Goal: Information Seeking & Learning: Learn about a topic

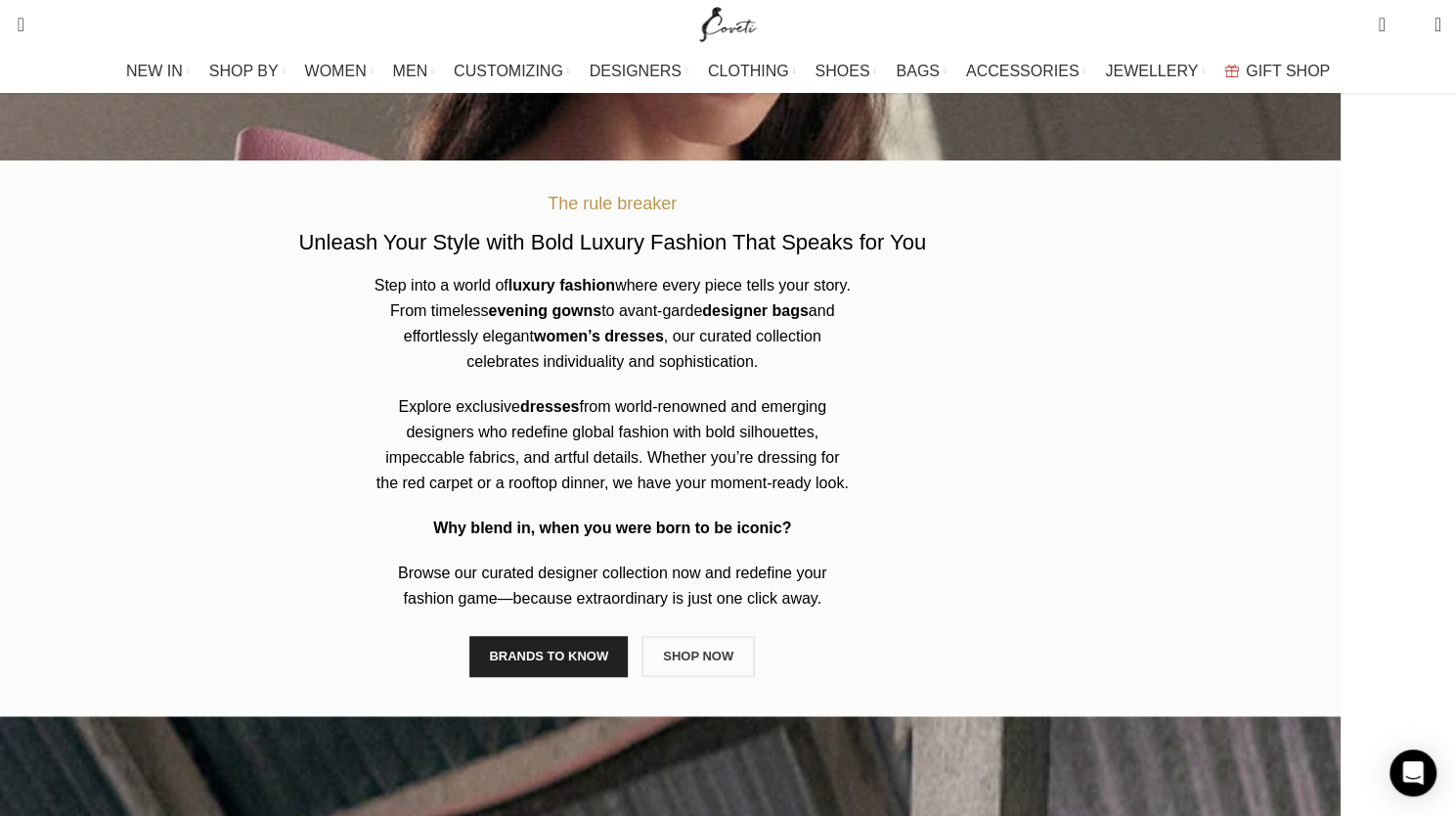
scroll to position [685, 0]
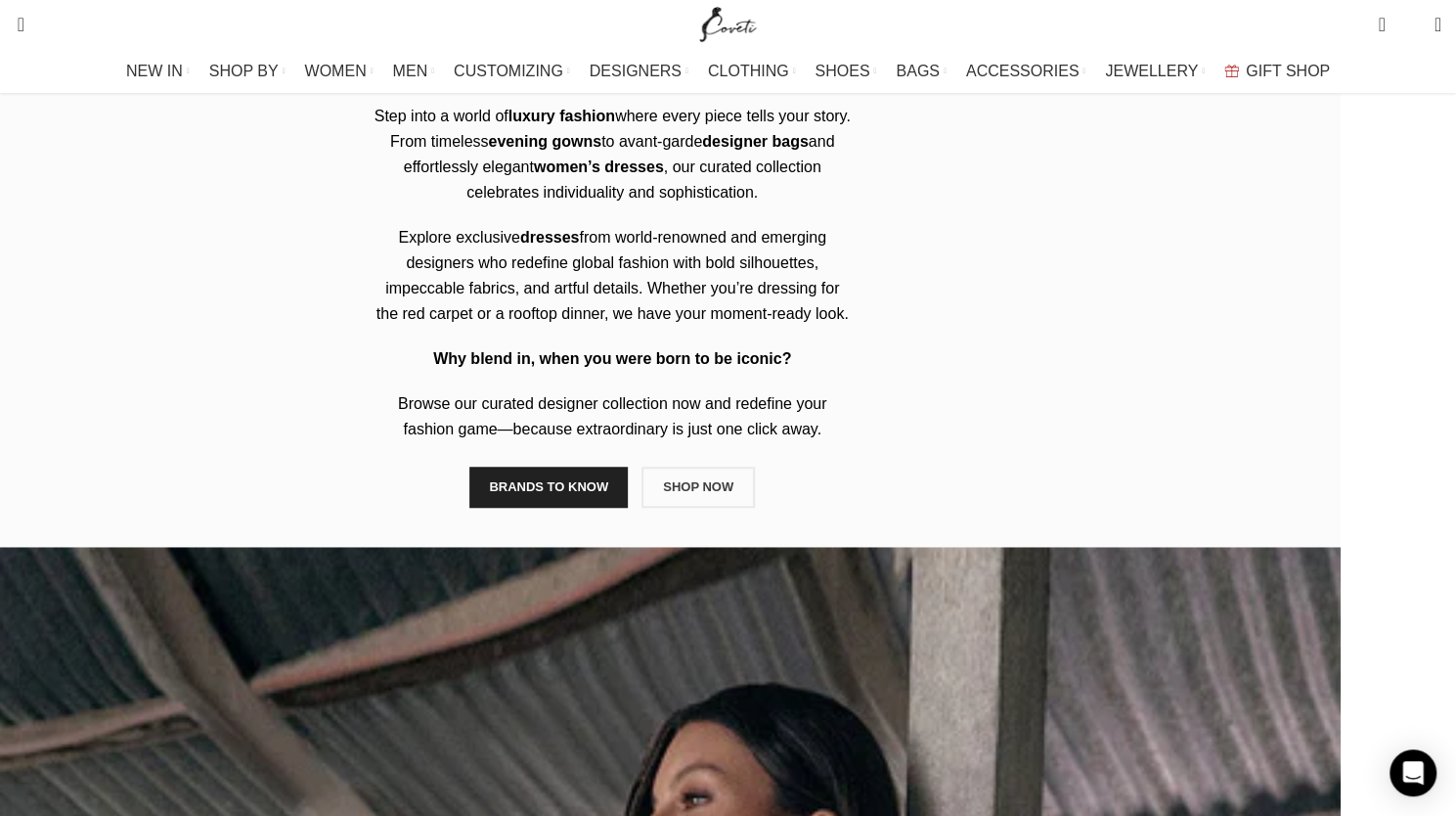
scroll to position [685, 0]
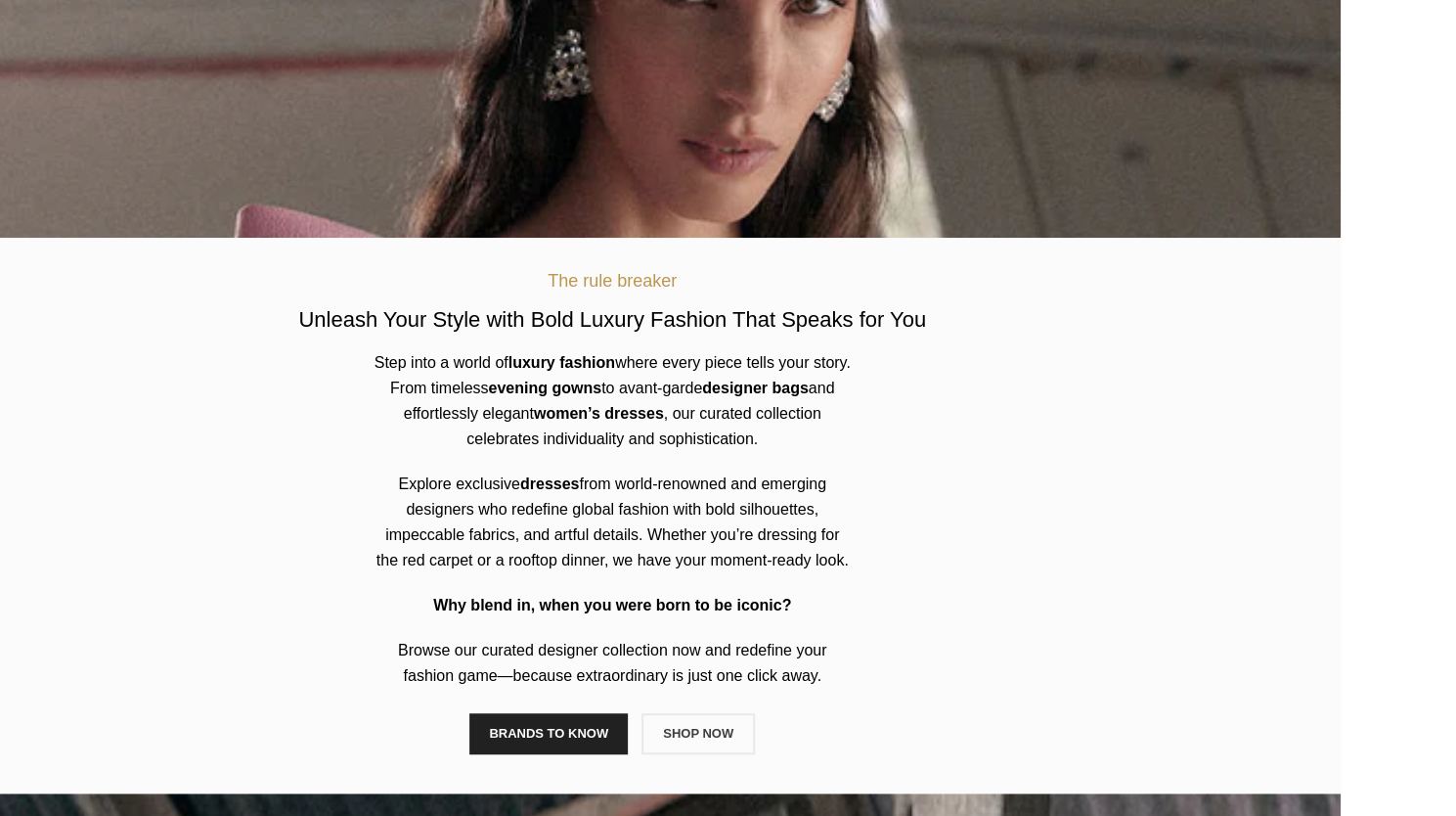
scroll to position [685, 0]
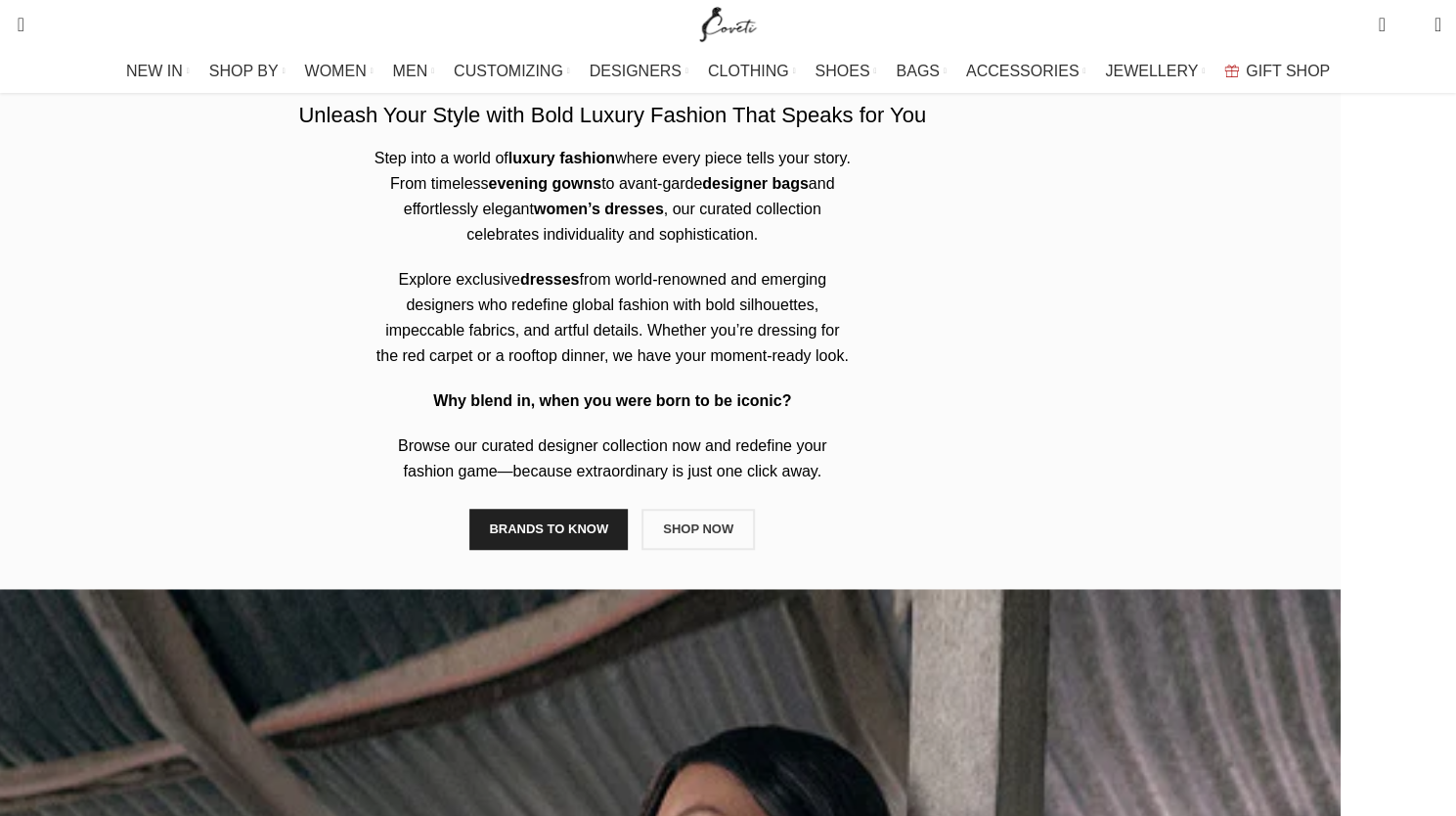
scroll to position [685, 0]
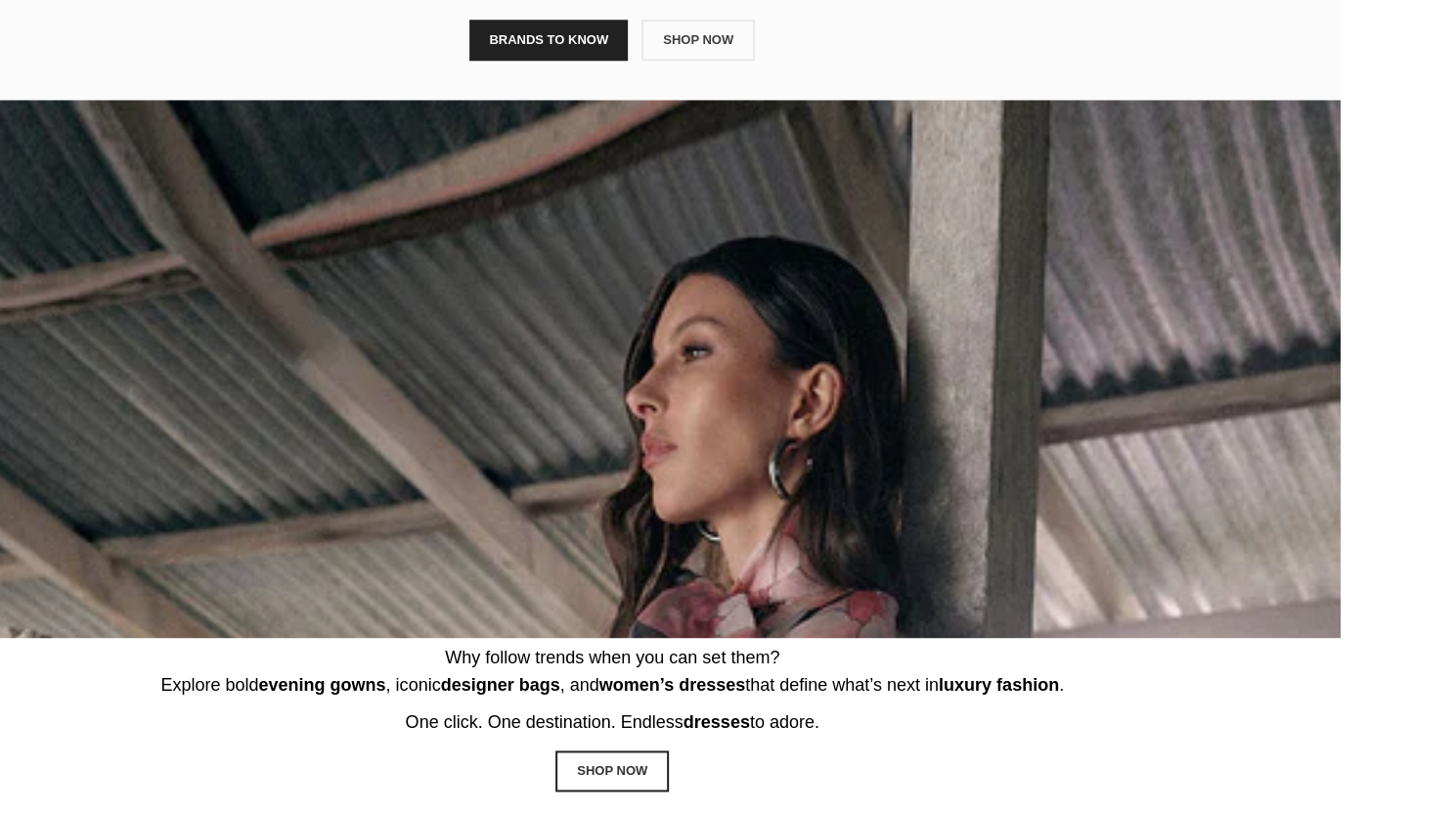
scroll to position [1174, 0]
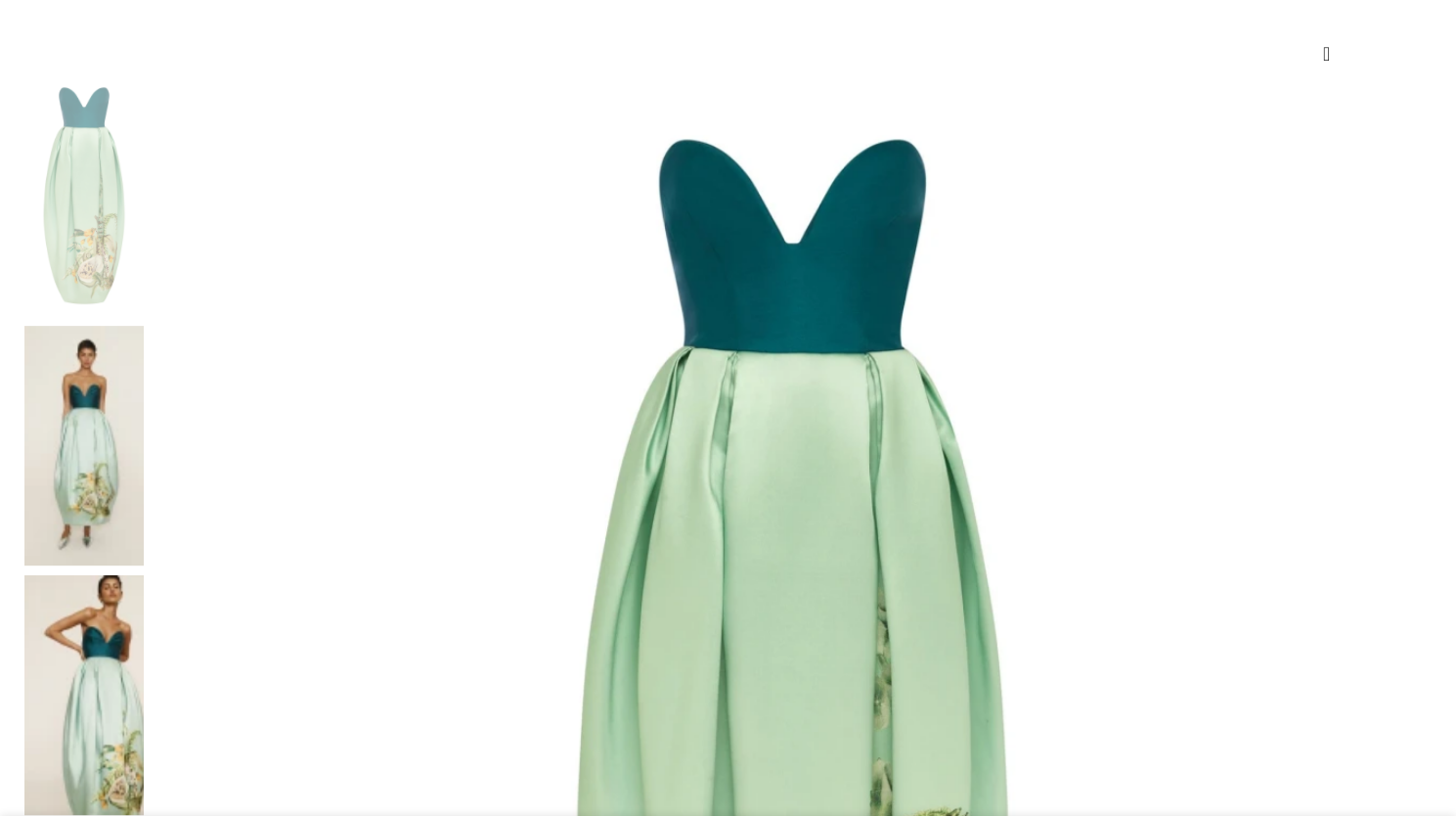
scroll to position [294, 0]
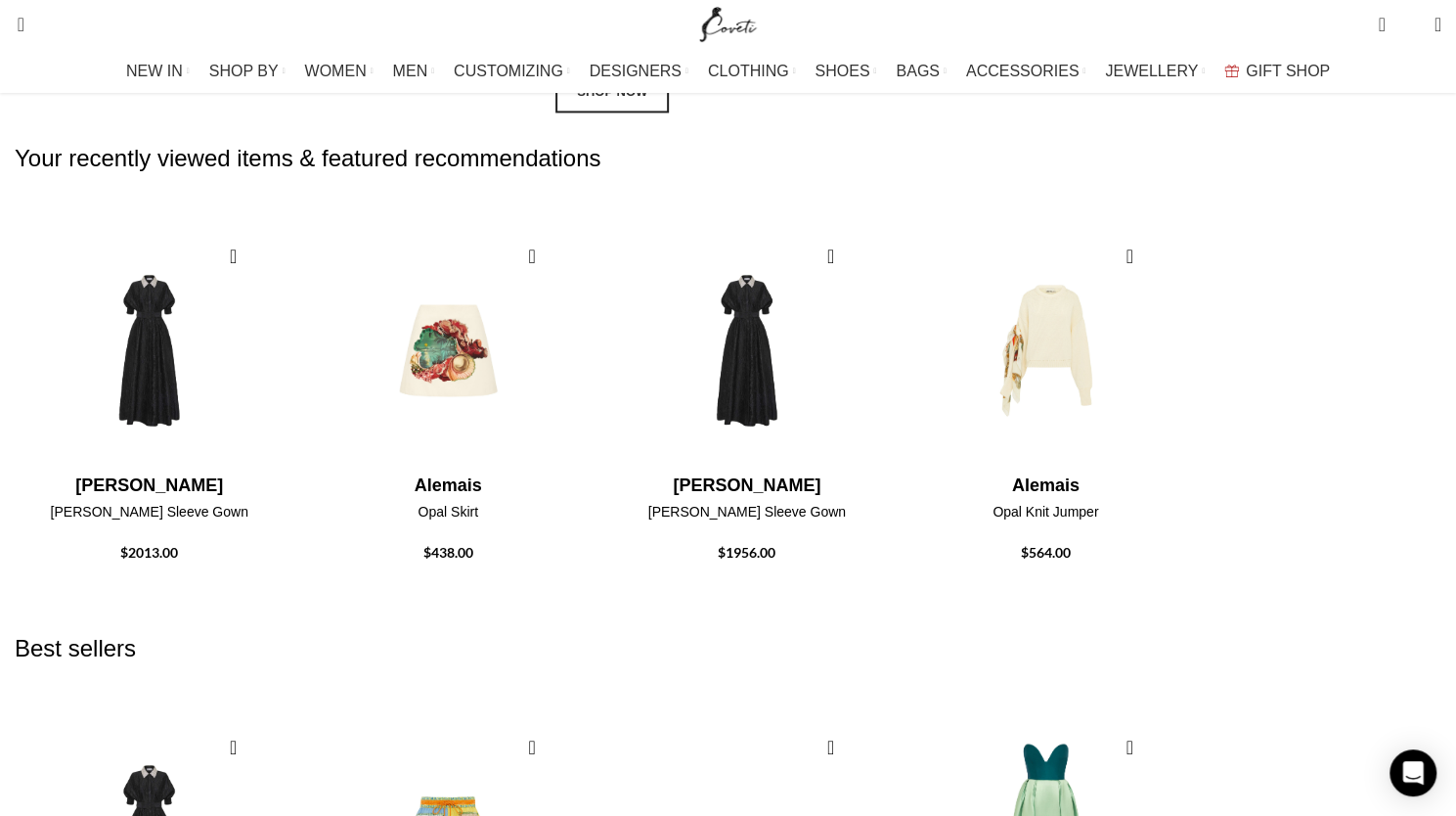
scroll to position [1843, 0]
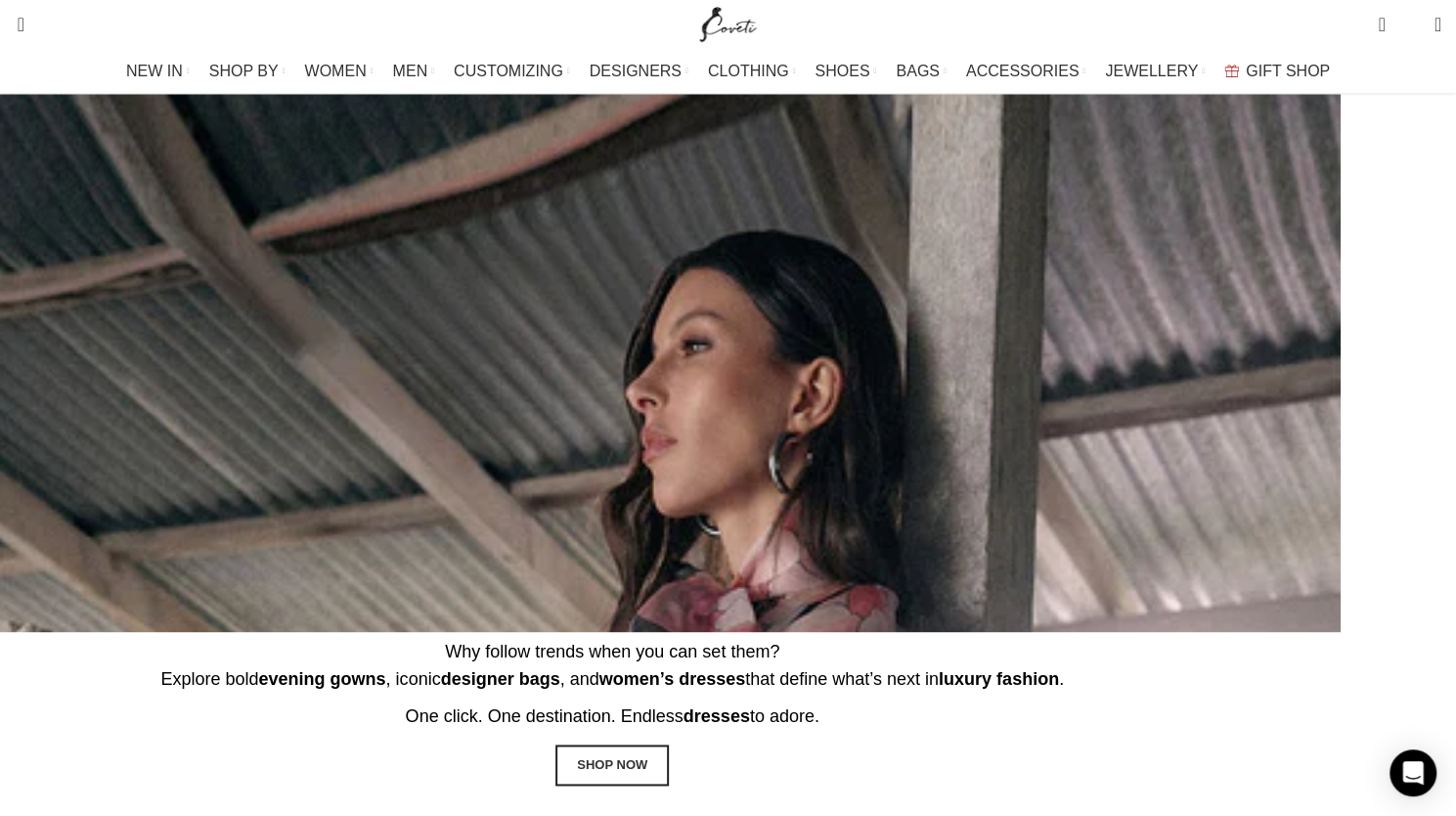
scroll to position [1092, 0]
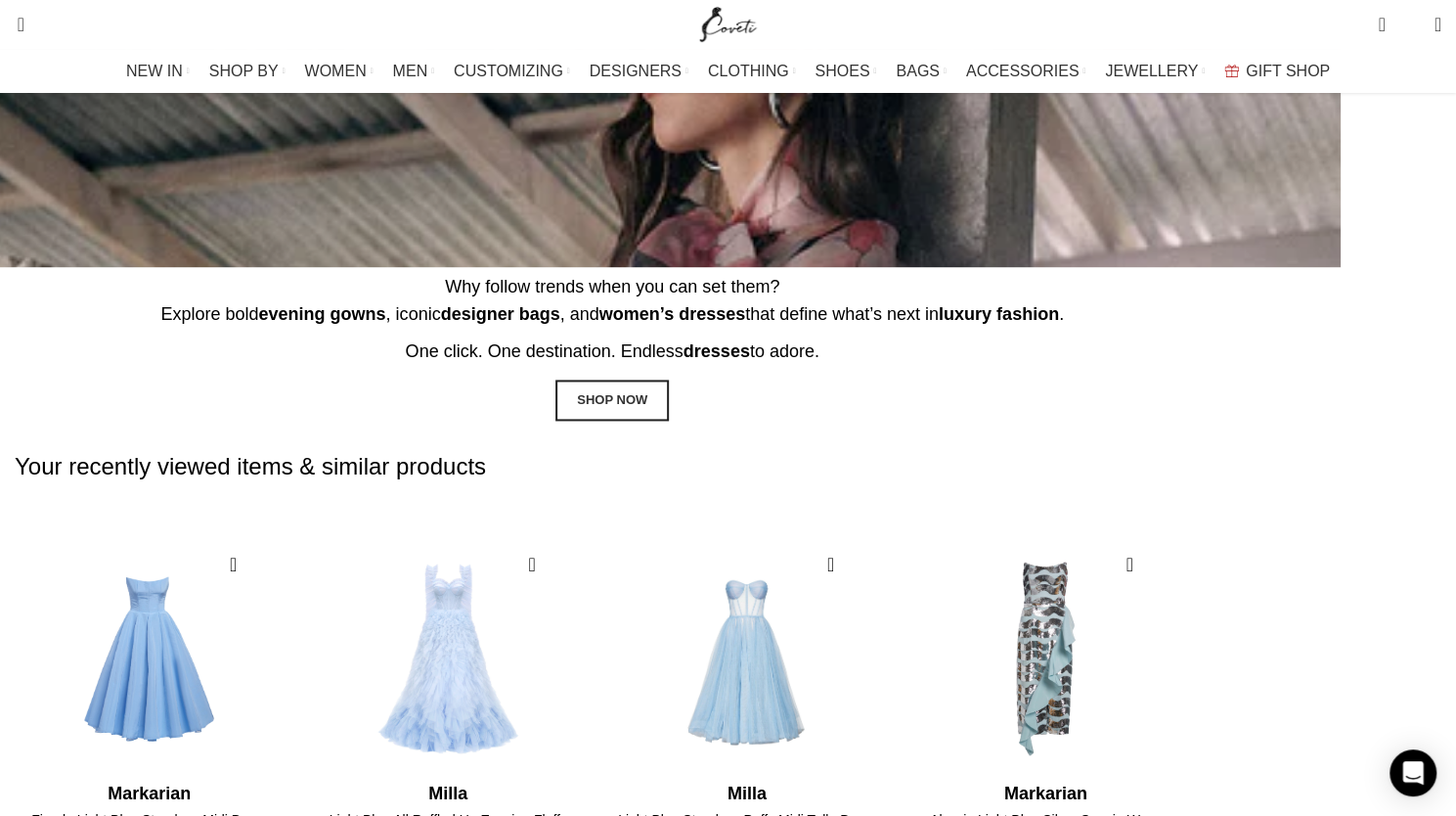
scroll to position [1391, 0]
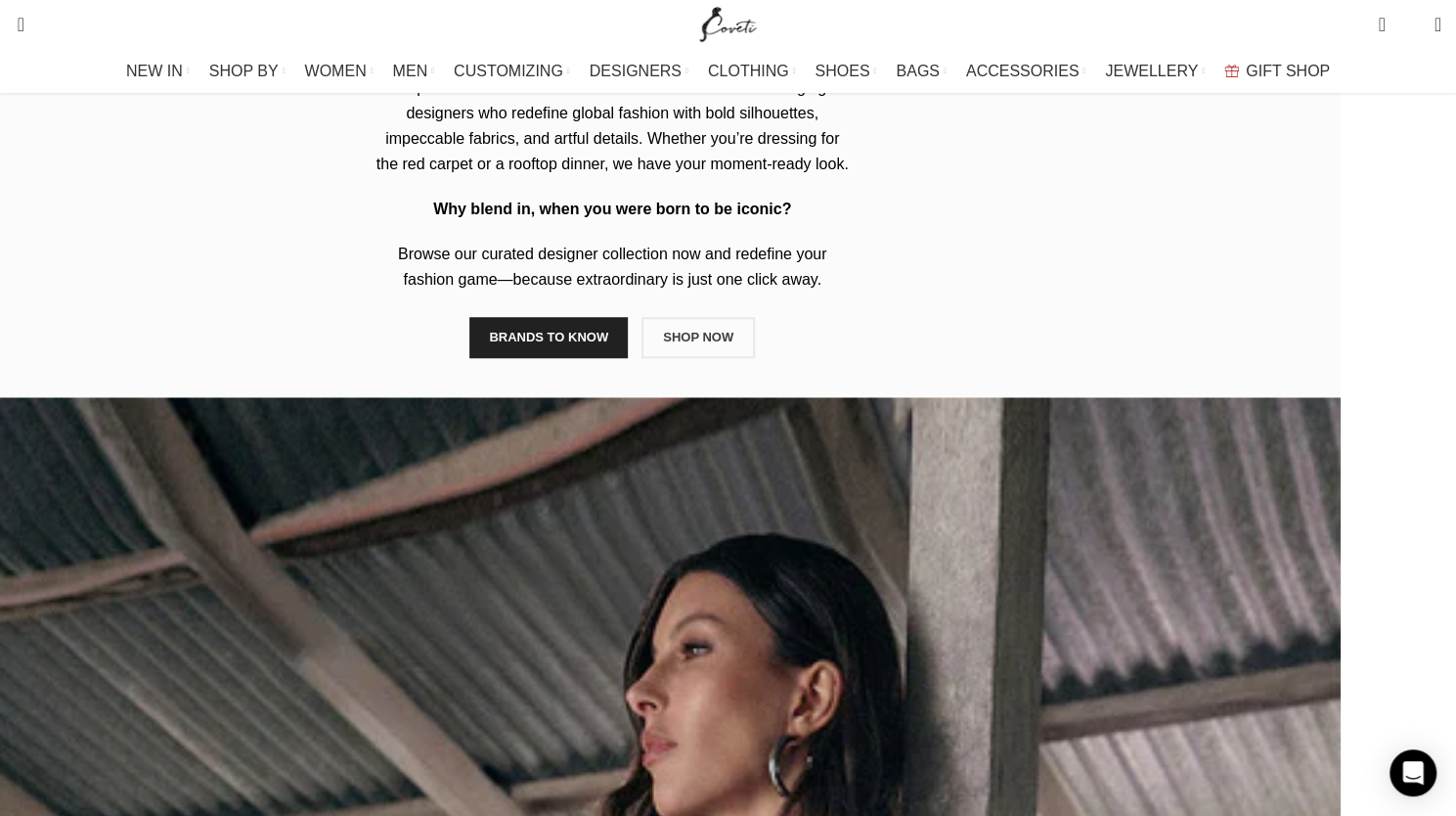
scroll to position [642, 0]
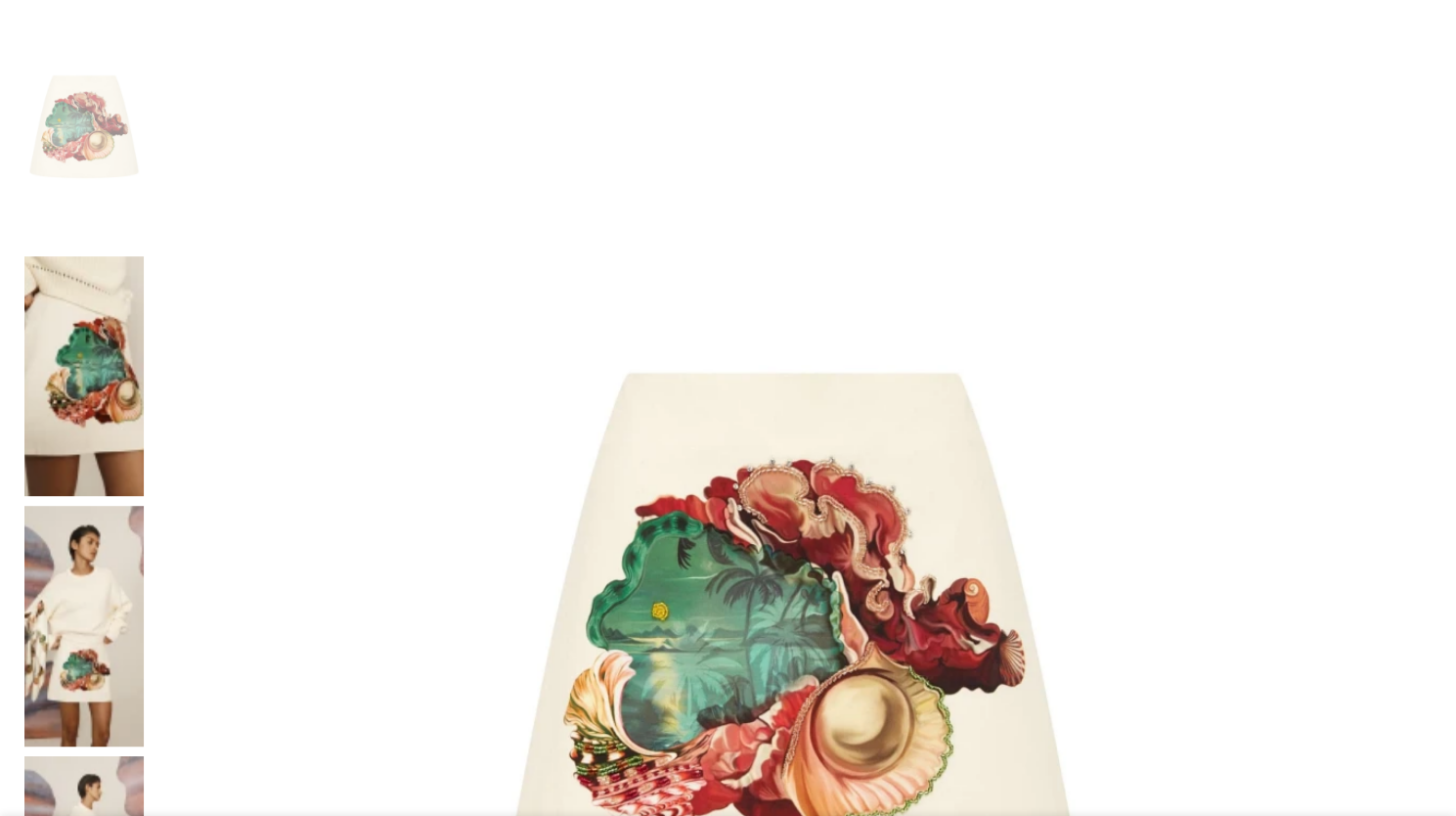
scroll to position [391, 0]
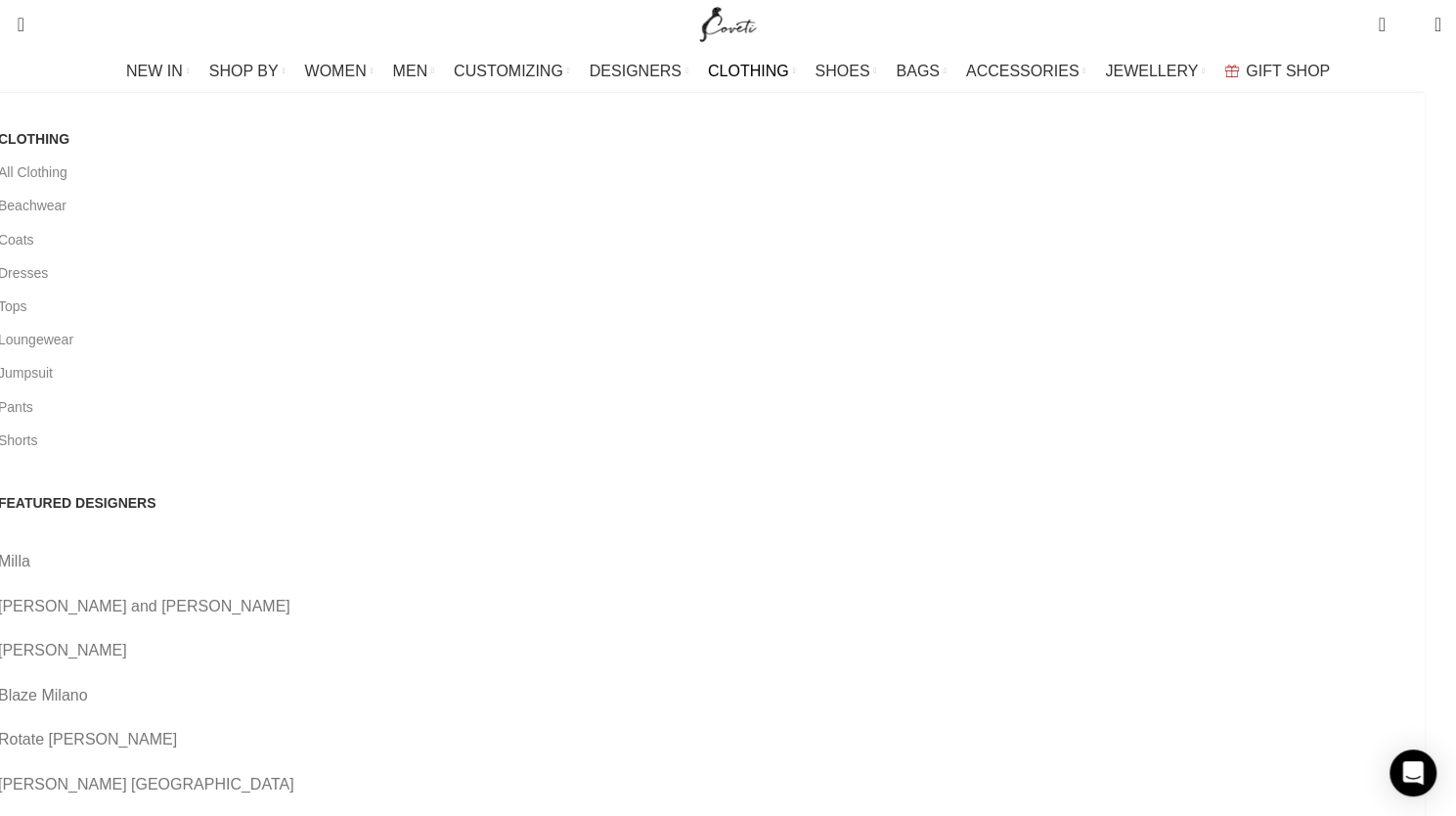
click at [500, 638] on link "[PERSON_NAME]" at bounding box center [704, 651] width 1412 height 26
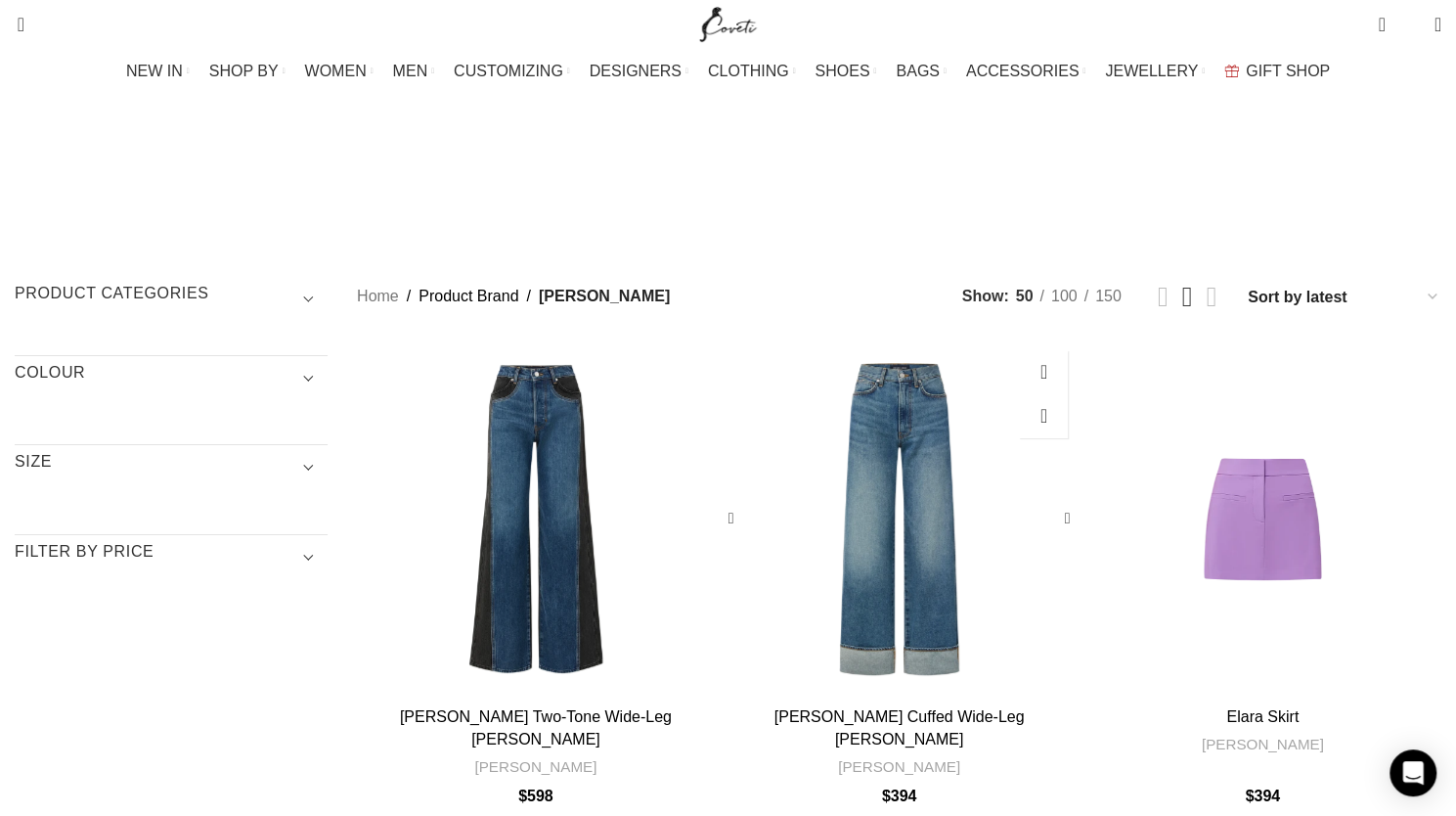
click at [880, 439] on div "Taylor Cuffed Wide-Leg Jean" at bounding box center [870, 519] width 60 height 358
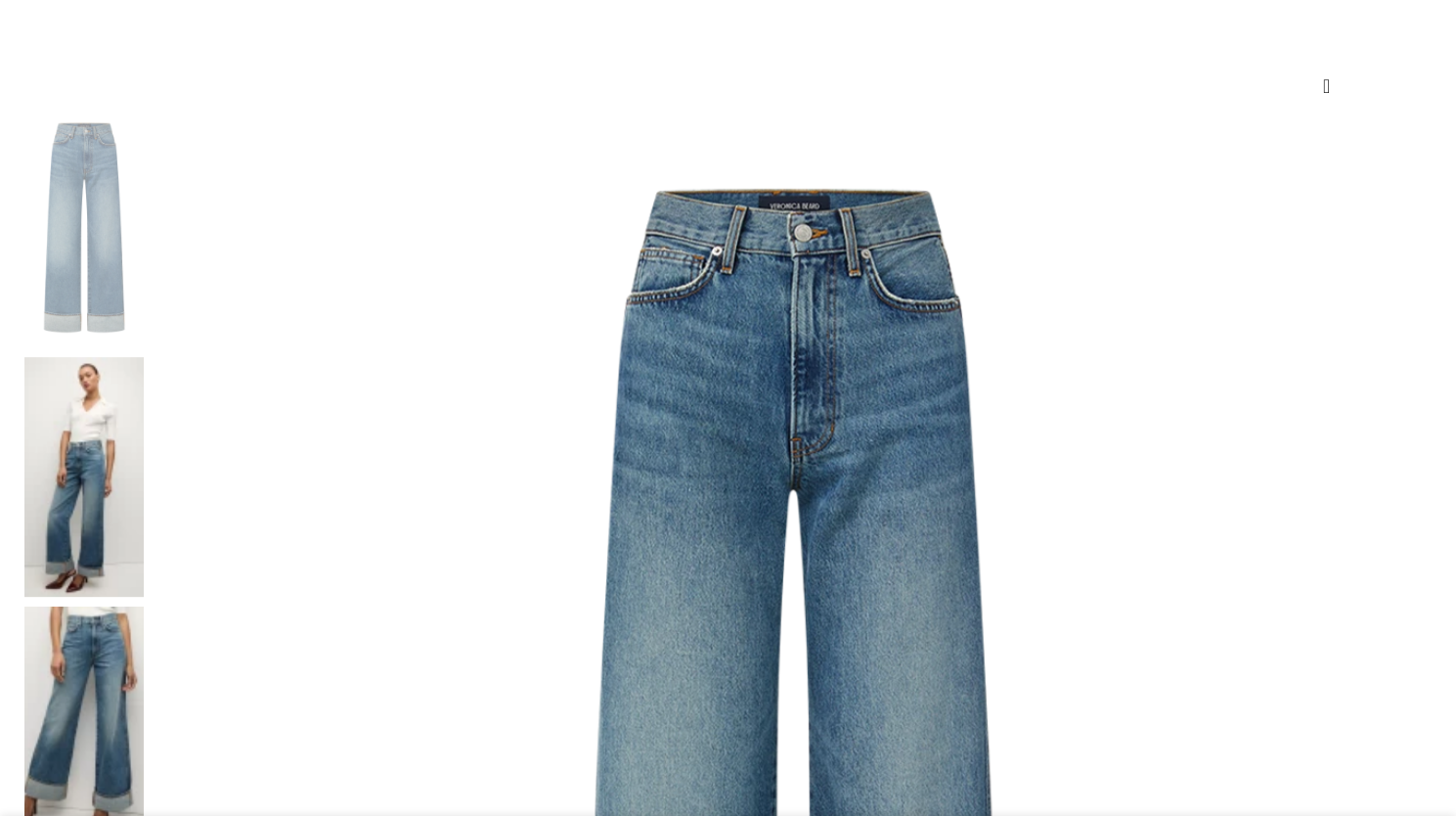
scroll to position [294, 0]
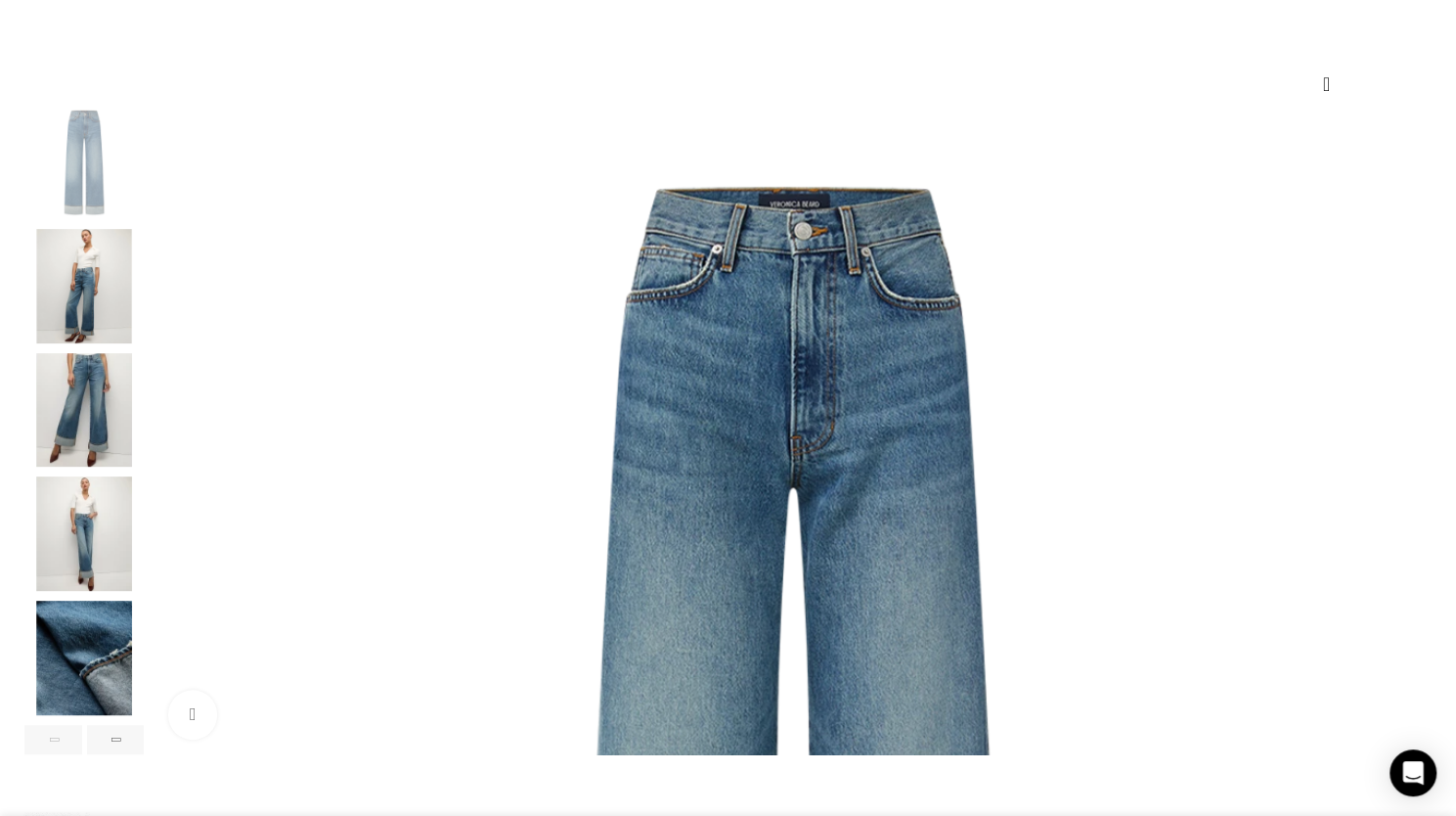
click at [144, 316] on img "2 / 6" at bounding box center [85, 286] width 119 height 114
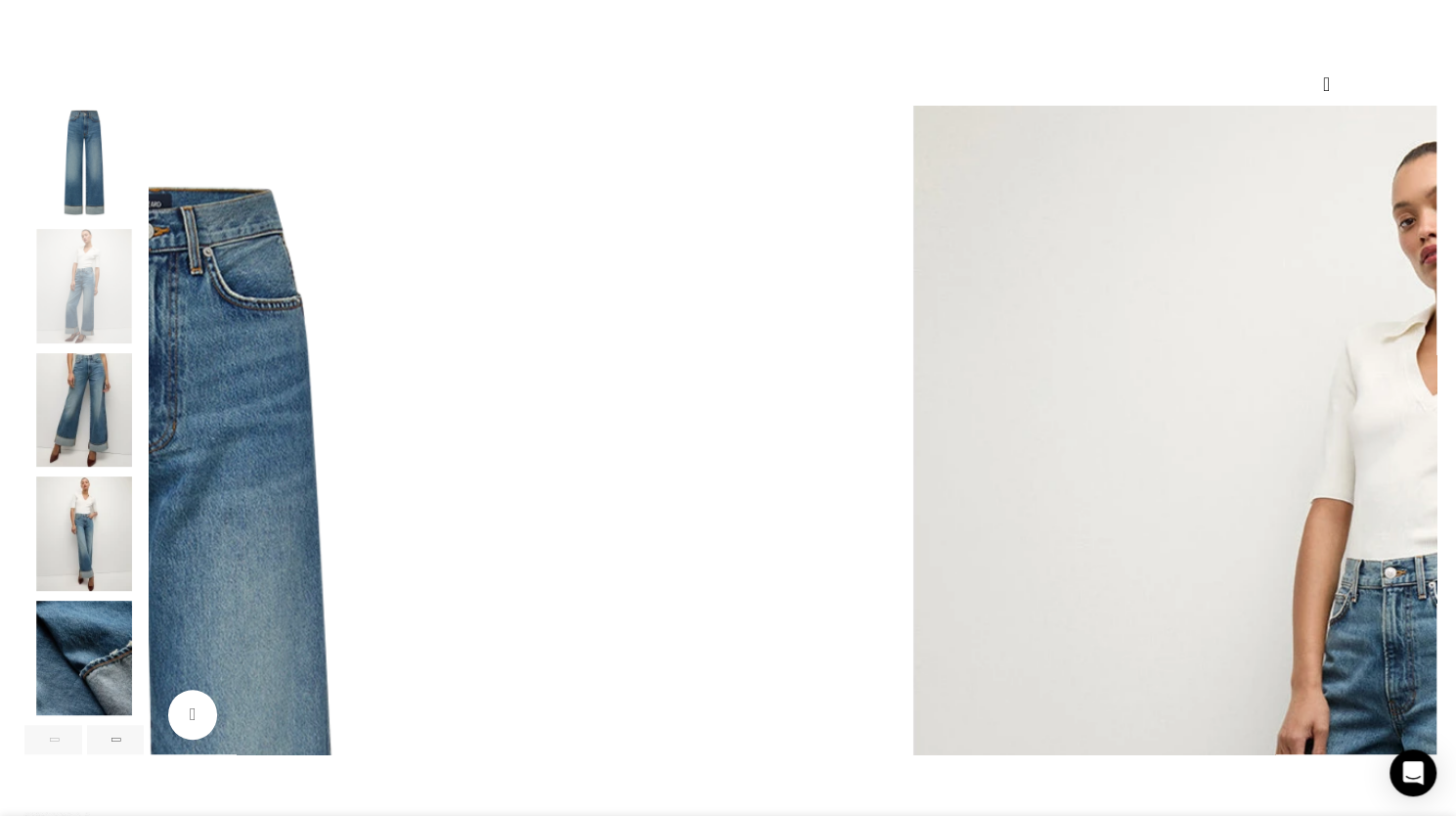
click at [144, 430] on img "3 / 6" at bounding box center [85, 410] width 119 height 114
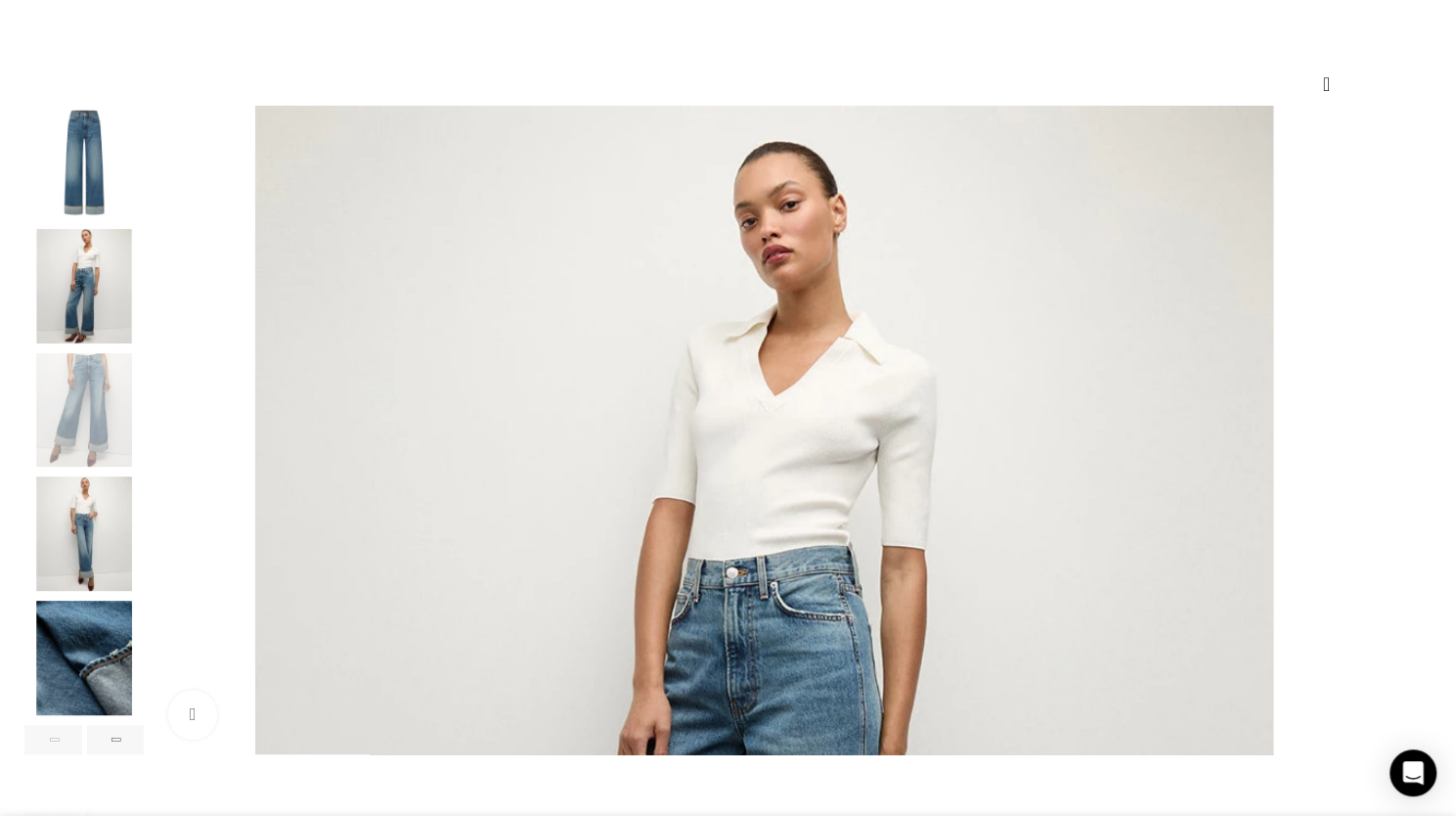
scroll to position [0, 206]
click at [144, 531] on img "4 / 6" at bounding box center [85, 533] width 119 height 114
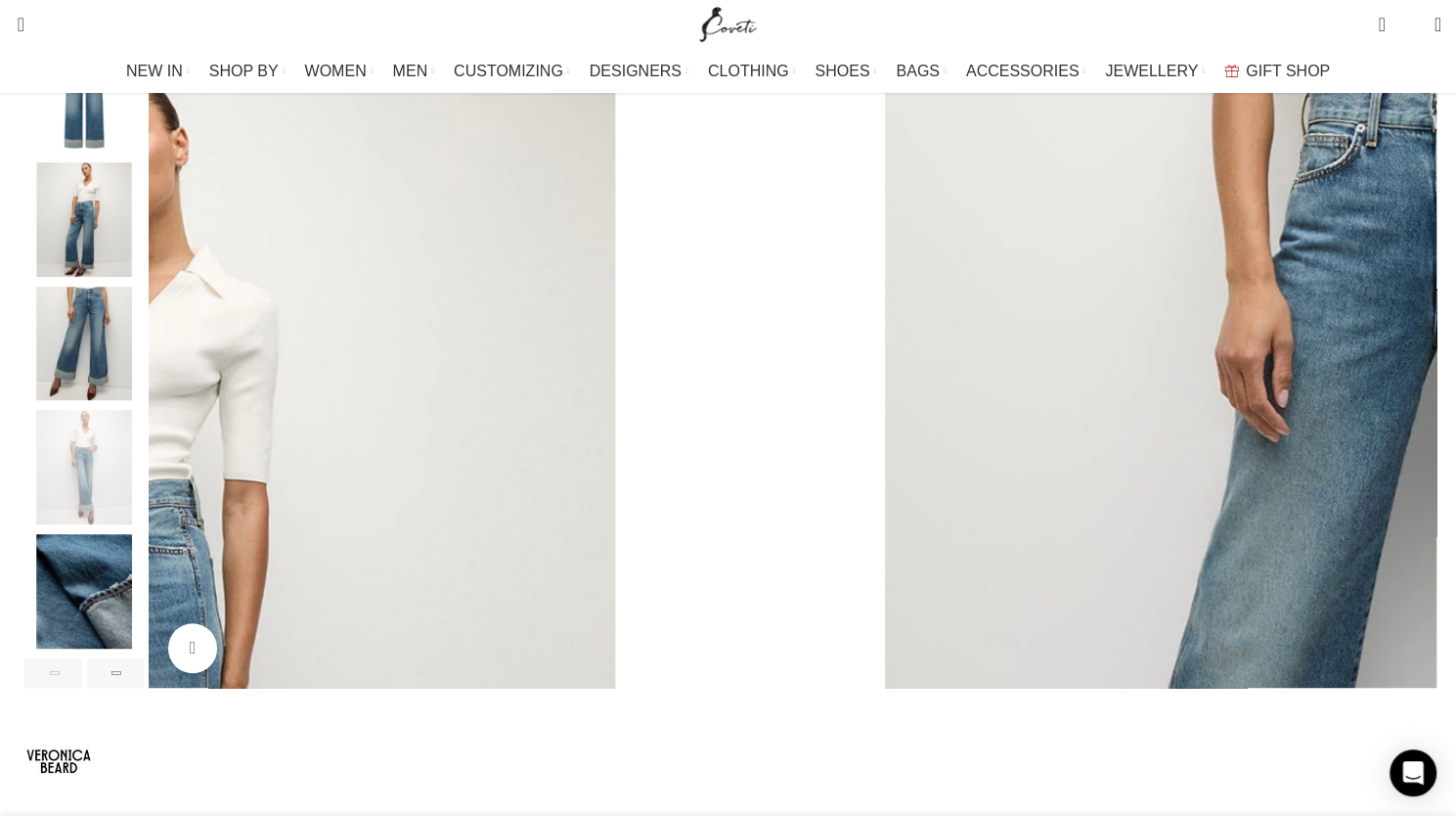
scroll to position [391, 0]
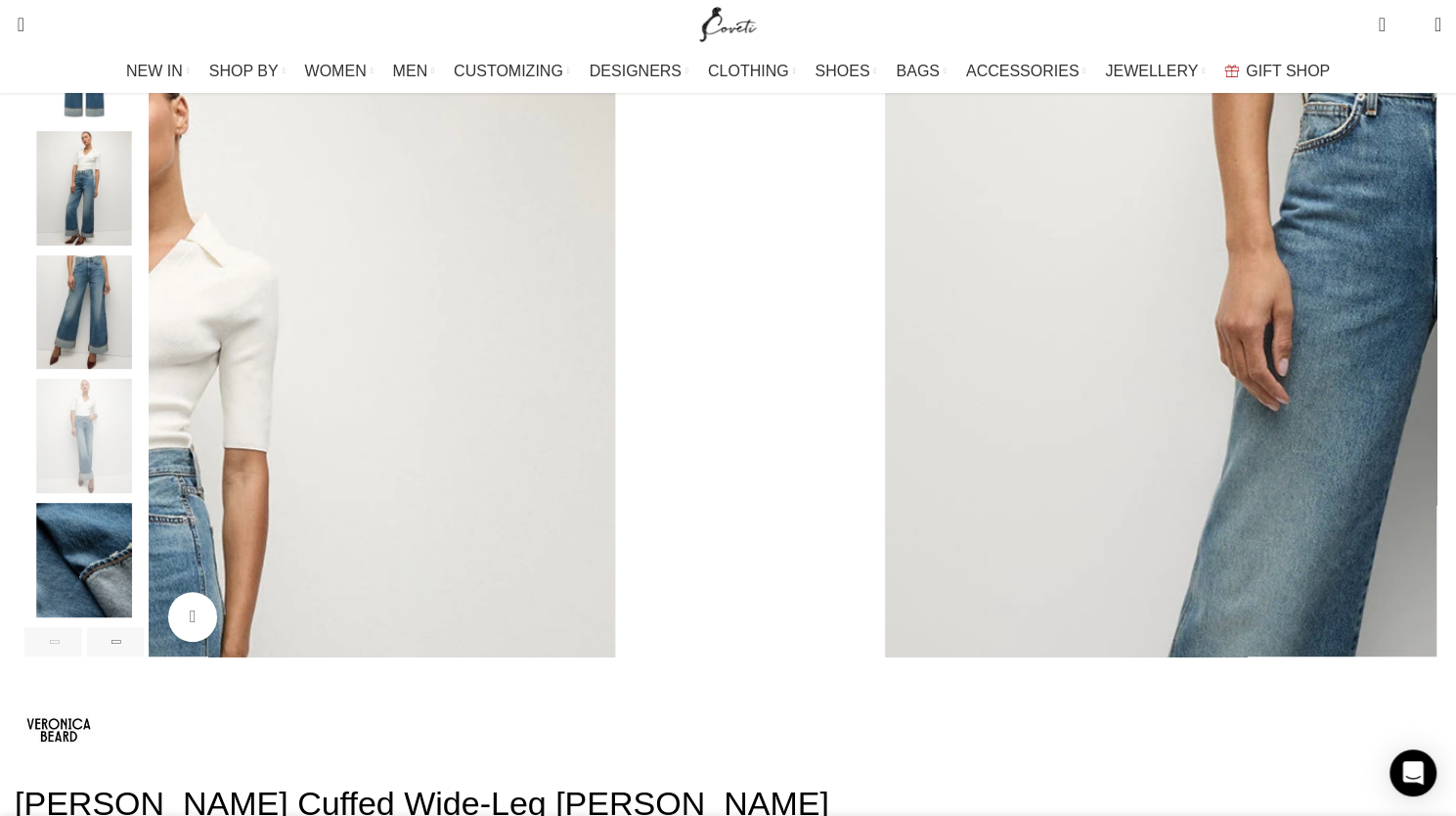
click at [144, 602] on img "5 / 6" at bounding box center [85, 559] width 119 height 114
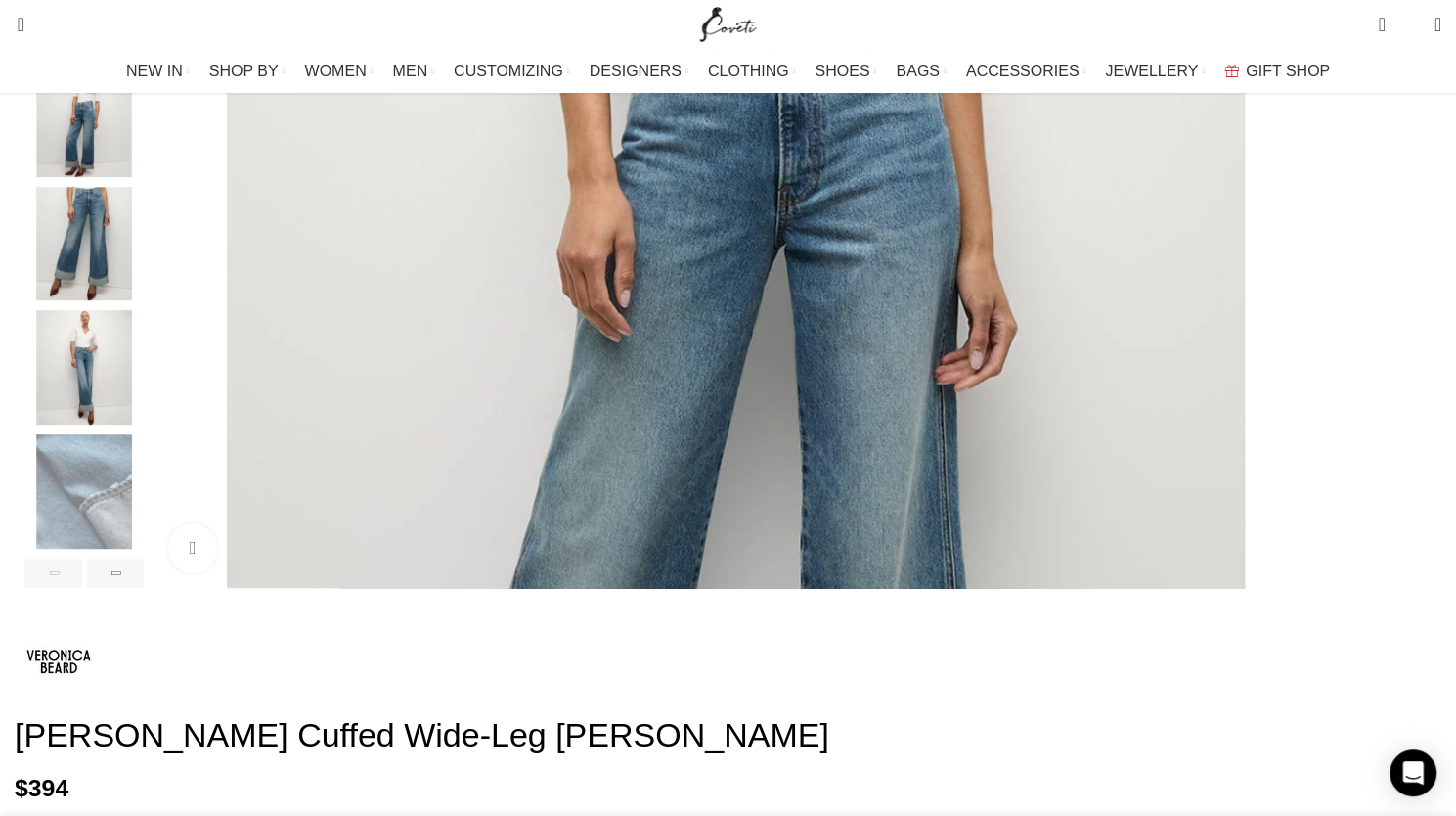
scroll to position [490, 0]
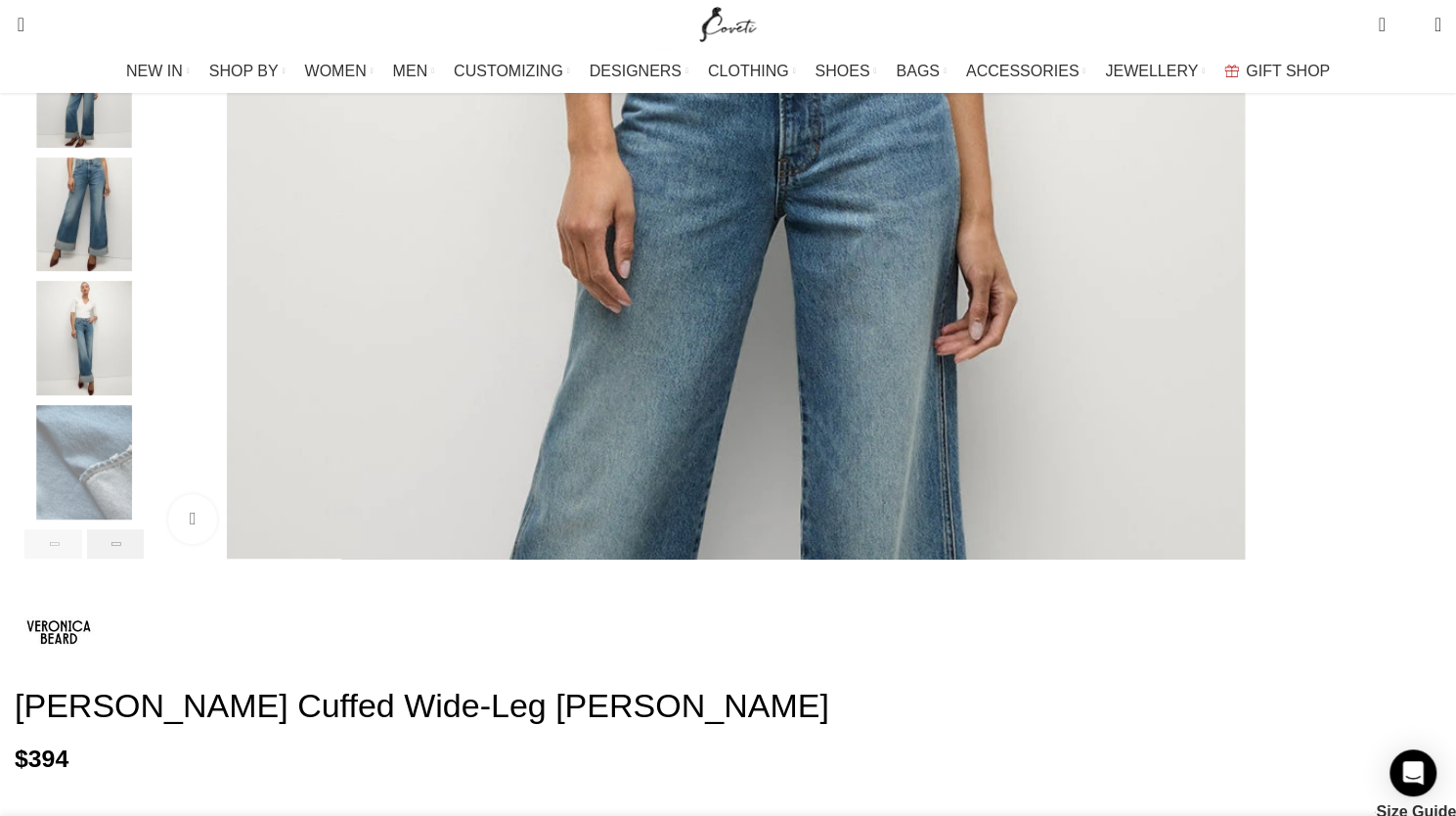
click at [145, 559] on div "Next slide" at bounding box center [116, 544] width 58 height 30
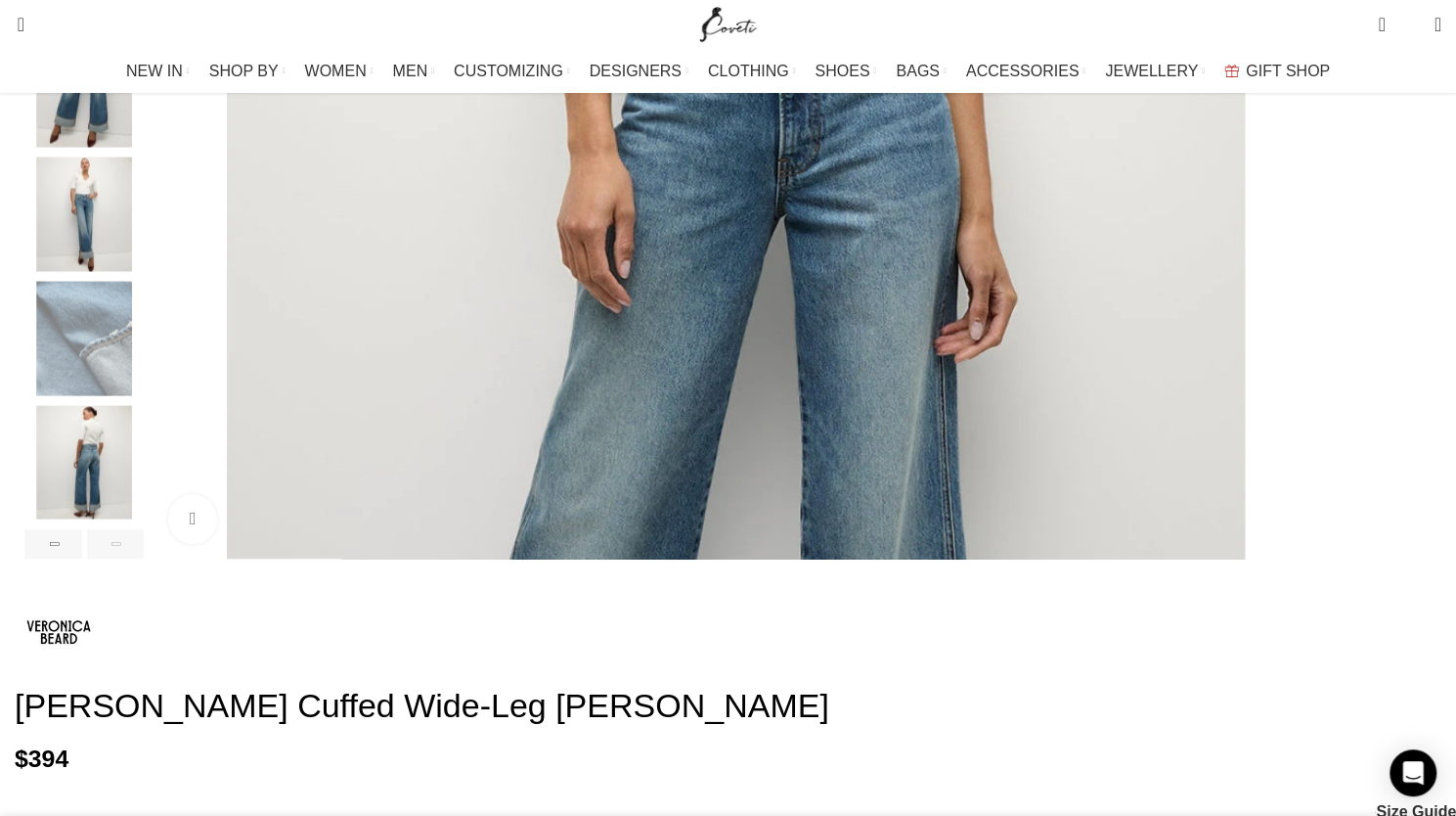
click at [144, 482] on img "6 / 6" at bounding box center [85, 462] width 119 height 114
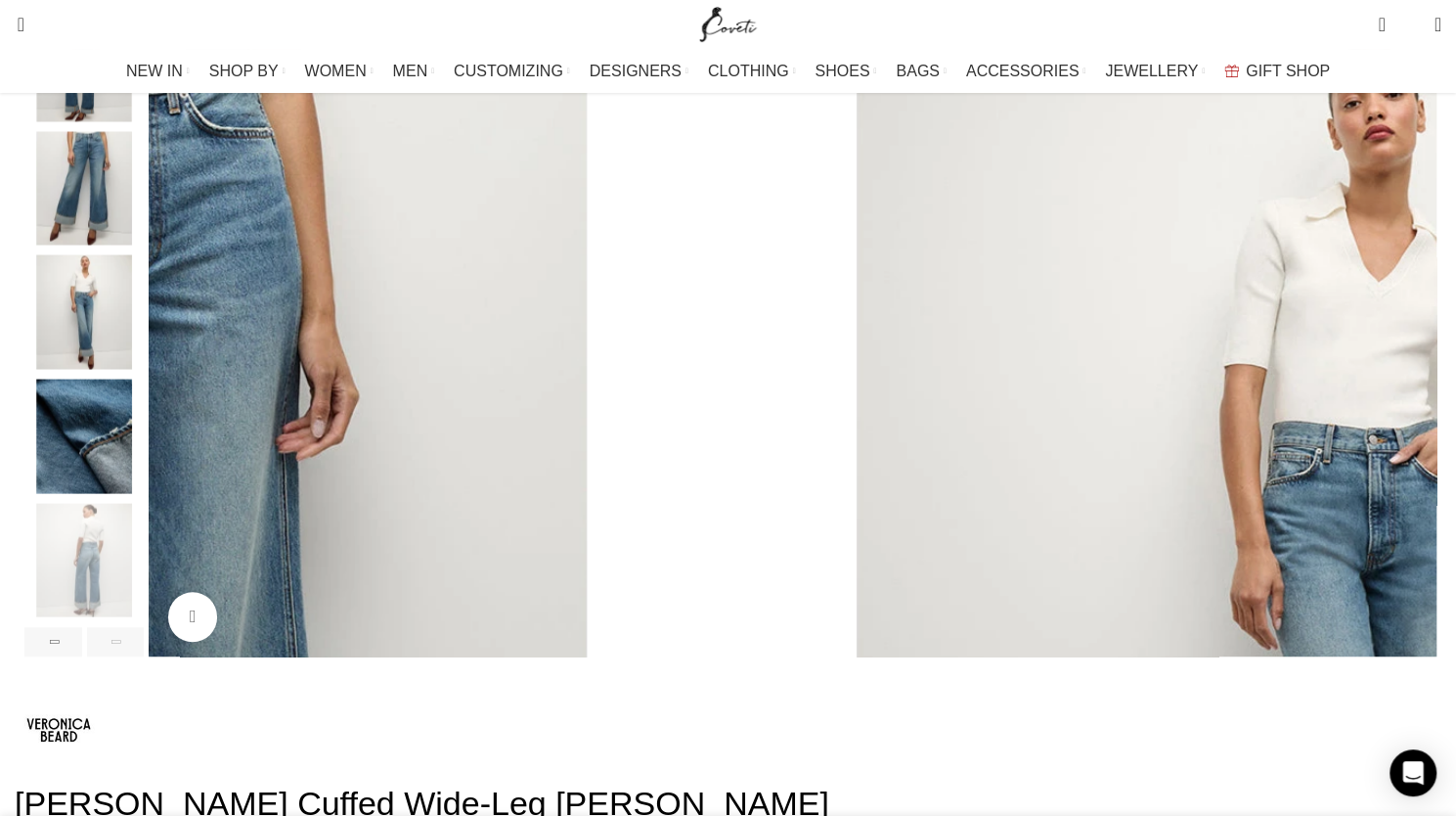
scroll to position [0, 2059]
